Goal: Communication & Community: Participate in discussion

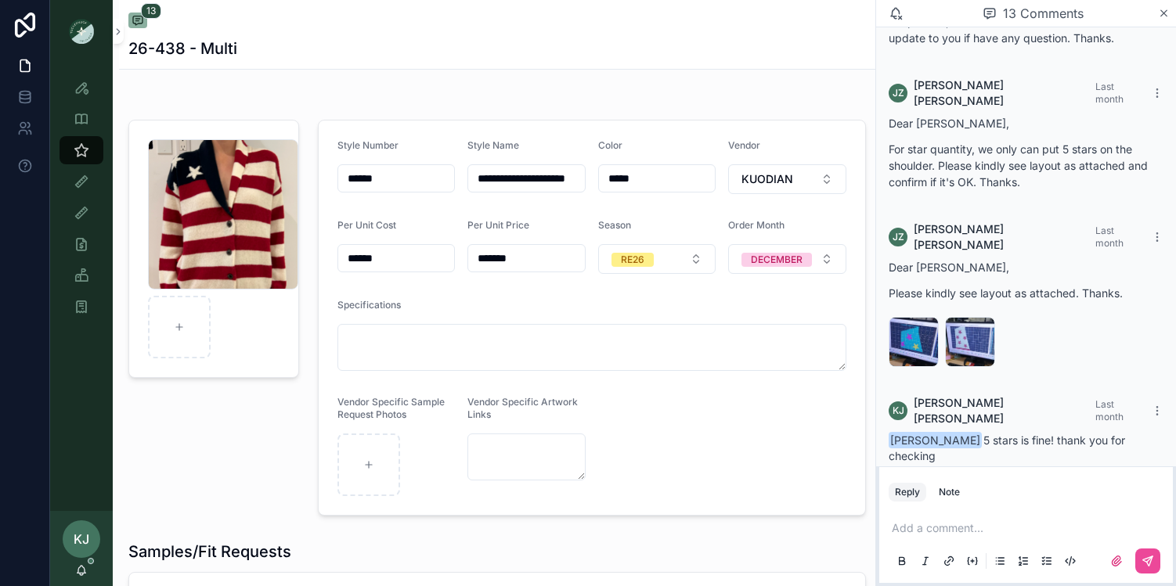
scroll to position [1499, 0]
click at [1144, 558] on icon "scrollable content" at bounding box center [1147, 561] width 13 height 13
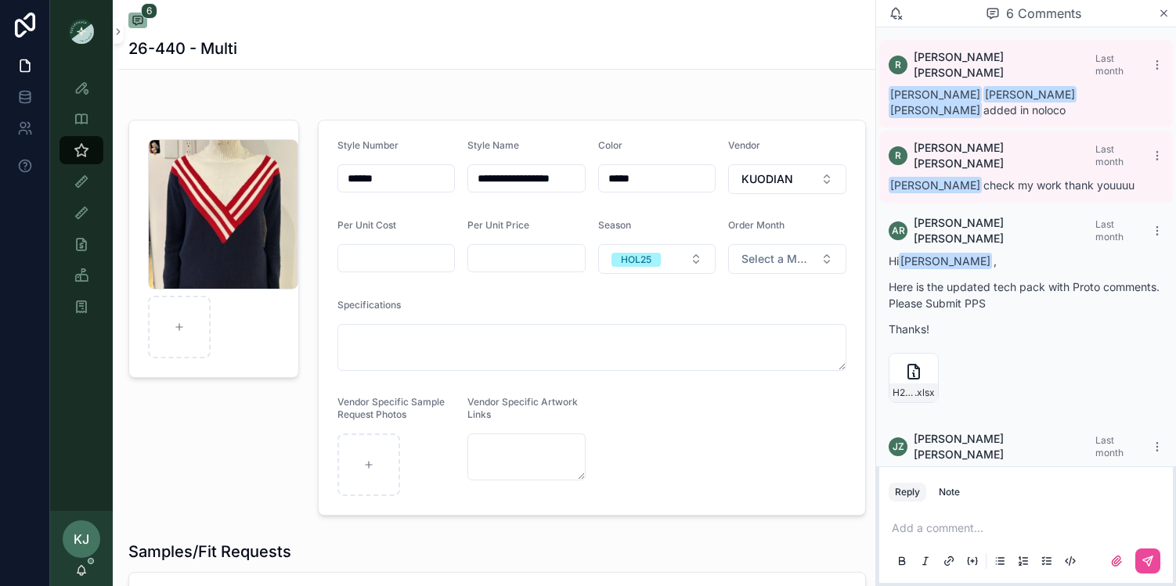
scroll to position [361, 0]
